Goal: Information Seeking & Learning: Learn about a topic

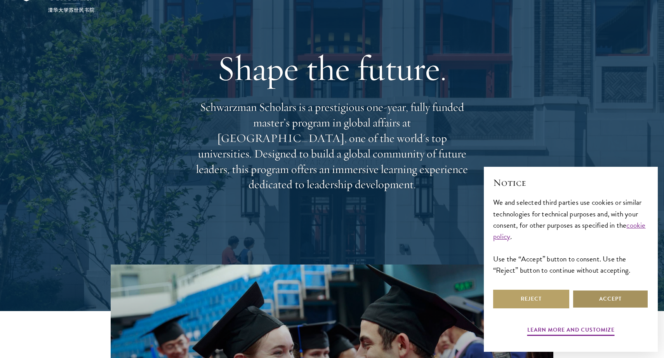
click at [613, 301] on button "Accept" at bounding box center [610, 299] width 76 height 19
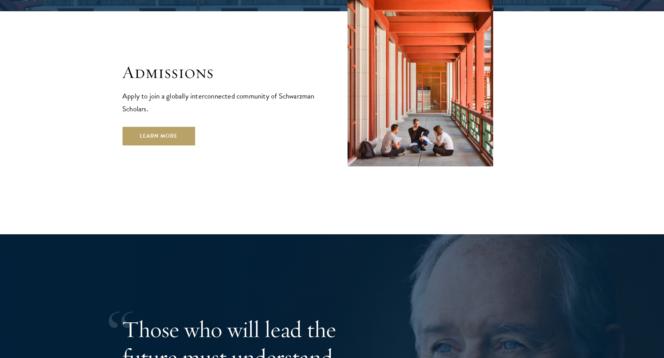
scroll to position [1348, 0]
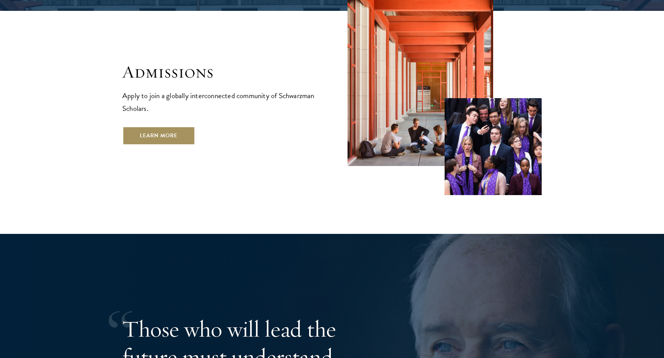
click at [174, 127] on link "Learn More" at bounding box center [158, 136] width 73 height 19
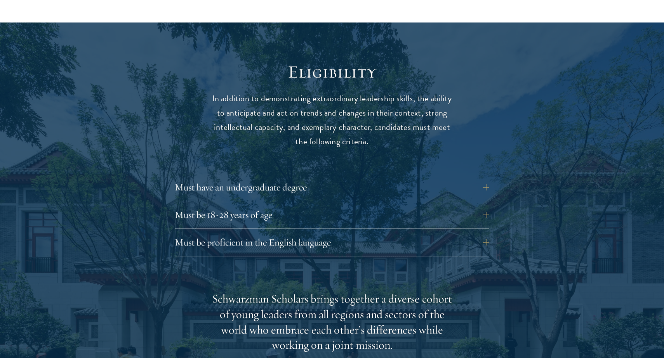
scroll to position [1025, 0]
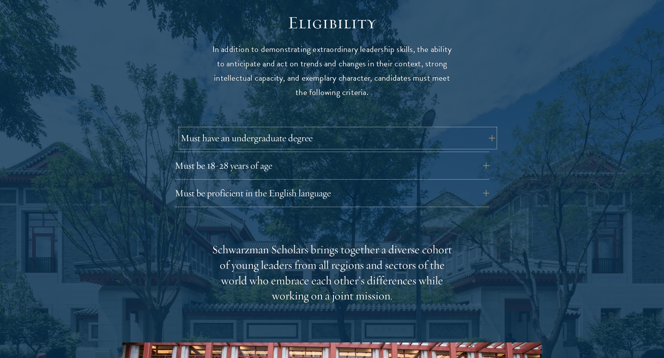
click at [231, 129] on button "Must have an undergraduate degree" at bounding box center [338, 138] width 314 height 19
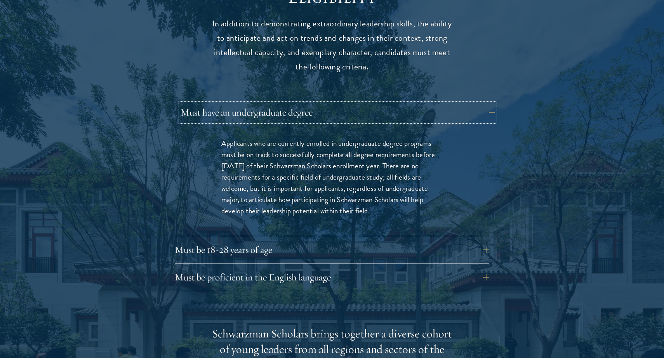
scroll to position [1054, 0]
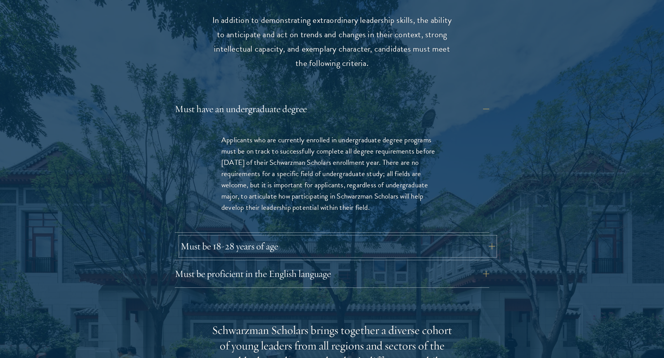
click at [229, 237] on button "Must be 18-28 years of age" at bounding box center [338, 246] width 314 height 19
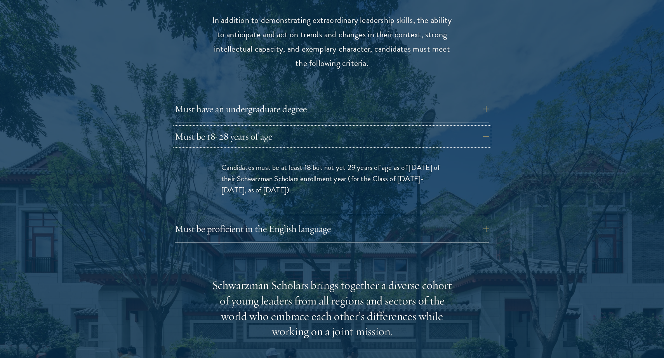
scroll to position [1086, 0]
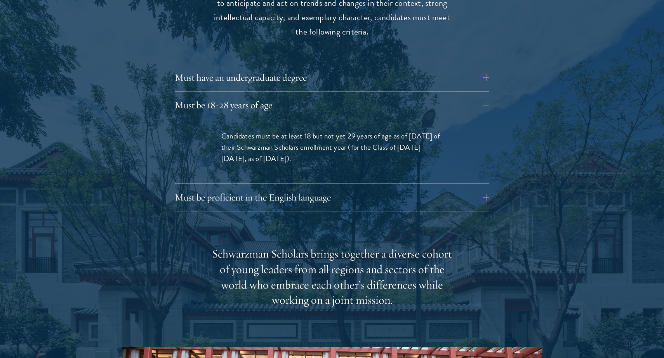
click at [243, 198] on div "Eligibility In addition to demonstrating extraordinary leadership skills, the a…" at bounding box center [331, 264] width 419 height 627
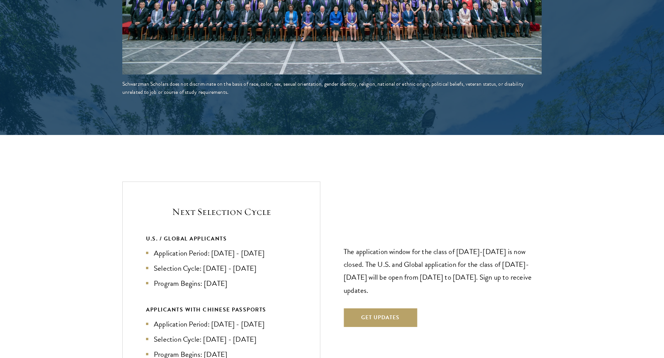
scroll to position [1569, 0]
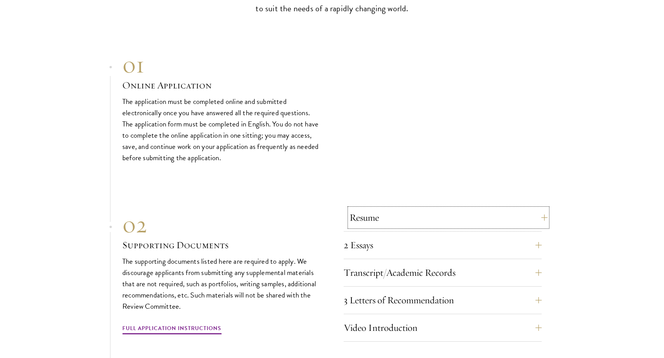
click at [362, 208] on button "Resume" at bounding box center [448, 217] width 198 height 19
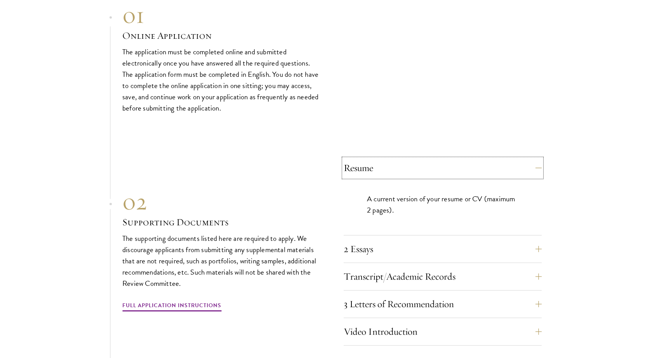
scroll to position [2400, 0]
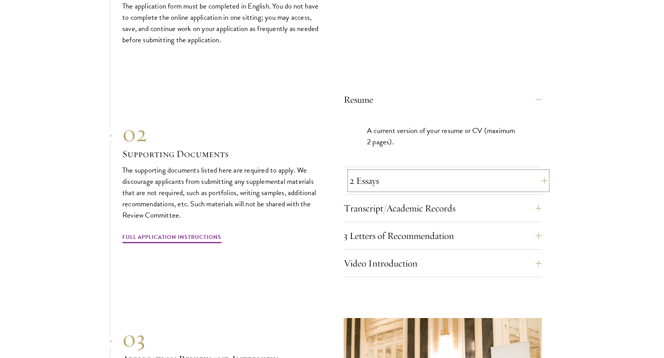
click at [358, 172] on button "2 Essays" at bounding box center [448, 181] width 198 height 19
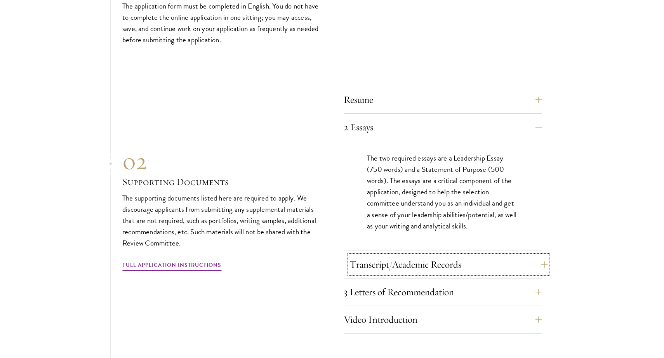
click at [370, 255] on button "Transcript/Academic Records" at bounding box center [448, 264] width 198 height 19
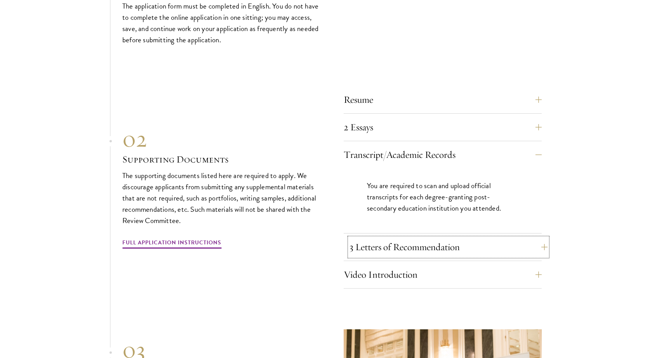
click at [368, 238] on button "3 Letters of Recommendation" at bounding box center [448, 247] width 198 height 19
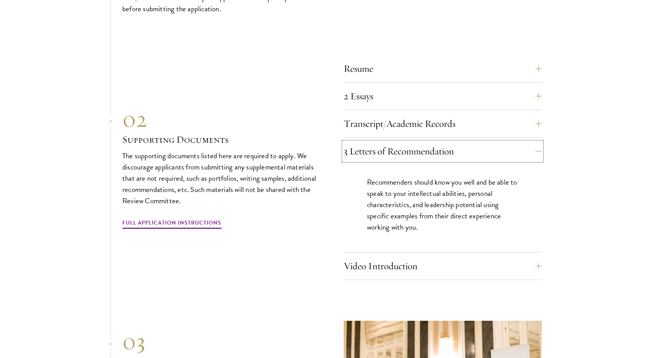
scroll to position [2433, 0]
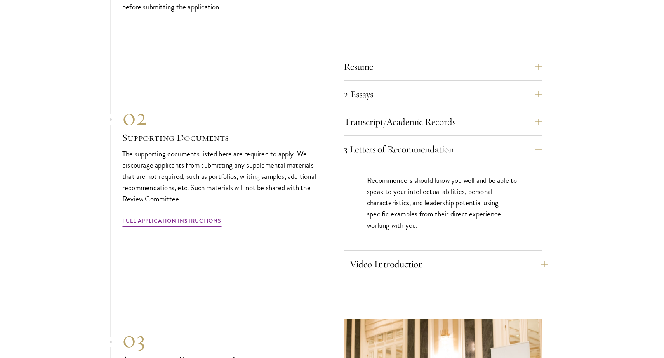
click at [369, 255] on button "Video Introduction" at bounding box center [448, 264] width 198 height 19
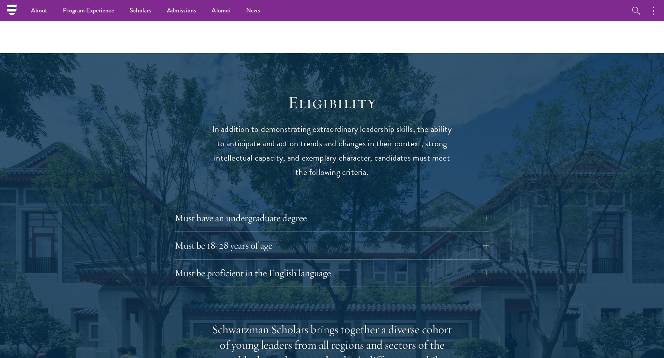
scroll to position [945, 0]
click at [446, 237] on button "Must be 18-28 years of age" at bounding box center [338, 246] width 314 height 19
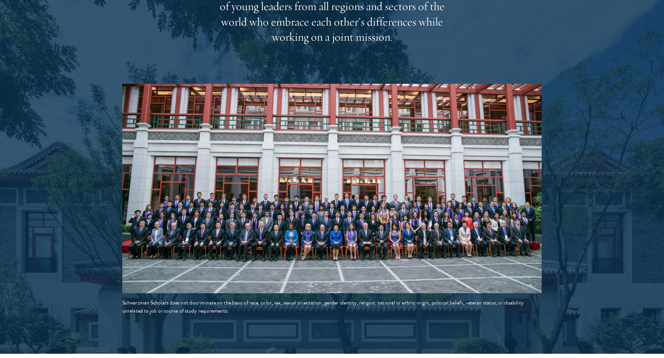
scroll to position [1364, 0]
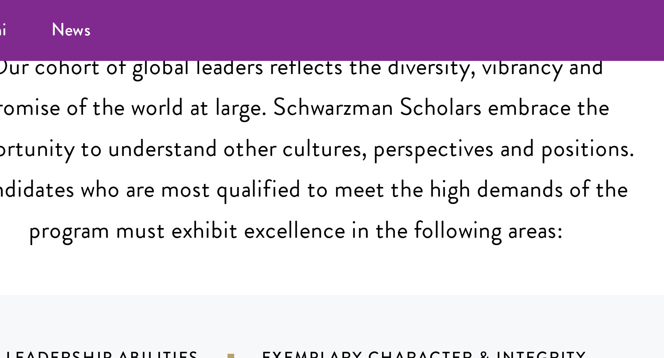
scroll to position [766, 0]
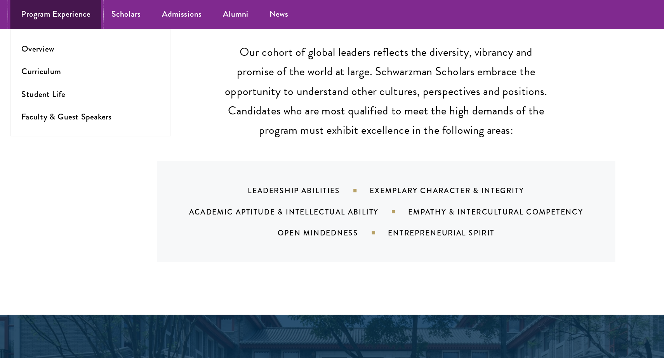
click at [90, 9] on link "Program Experience" at bounding box center [88, 10] width 67 height 21
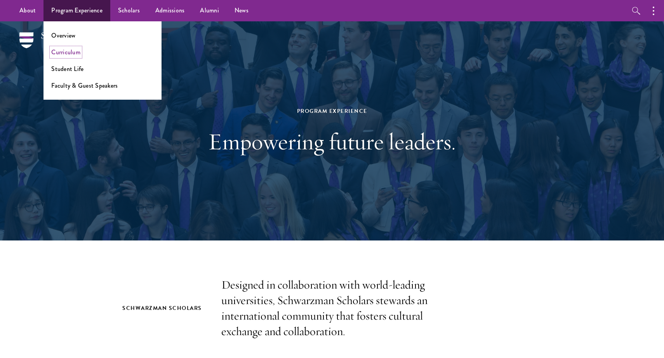
click at [63, 49] on link "Curriculum" at bounding box center [65, 52] width 29 height 9
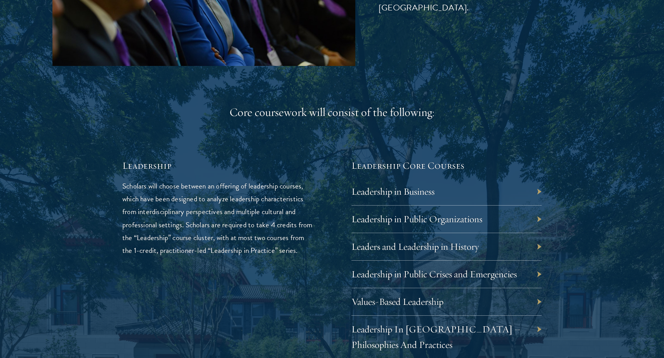
scroll to position [1320, 0]
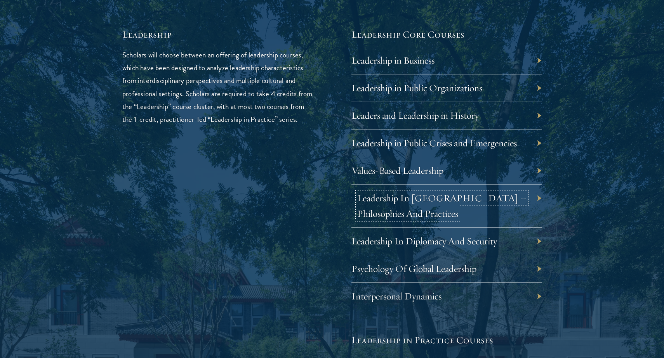
click at [474, 196] on link "Leadership In [GEOGRAPHIC_DATA] – Philosophies And Practices" at bounding box center [441, 206] width 169 height 28
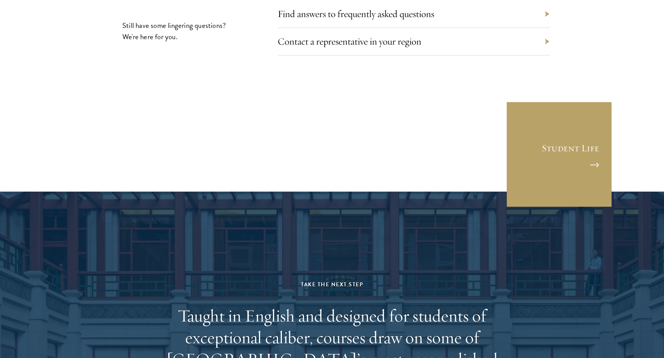
scroll to position [4531, 0]
